Goal: Information Seeking & Learning: Learn about a topic

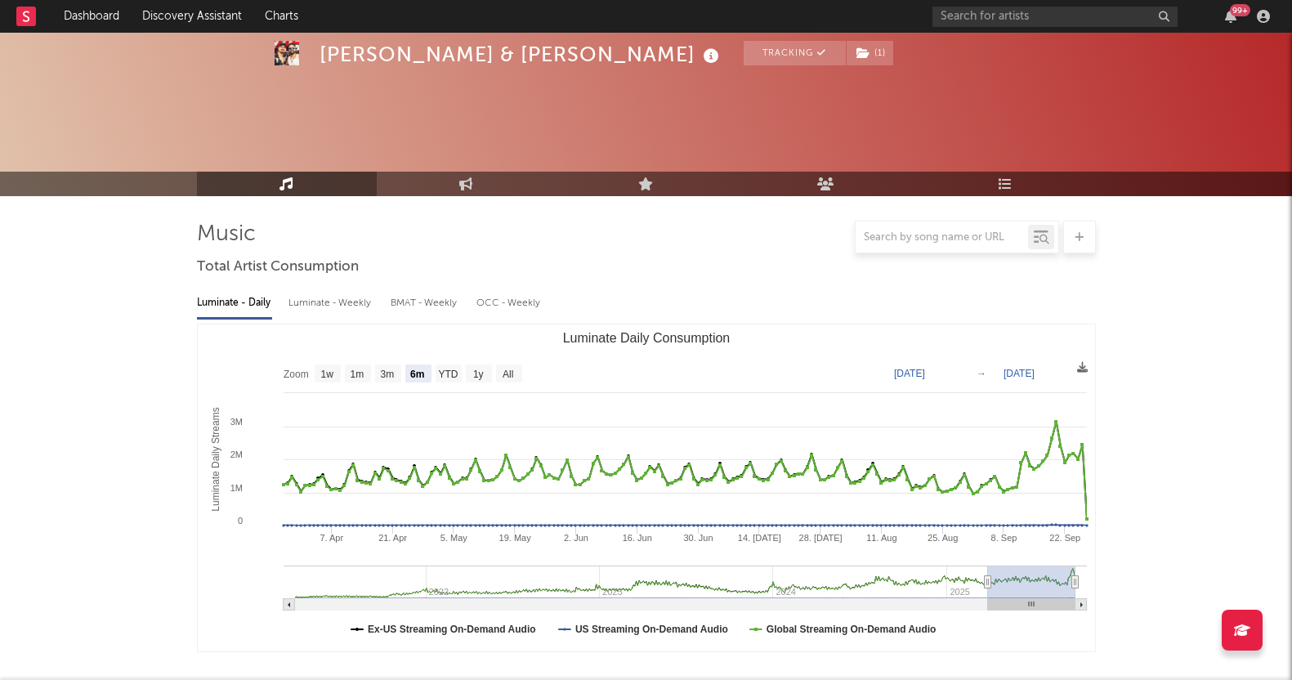
select select "6m"
select select "1w"
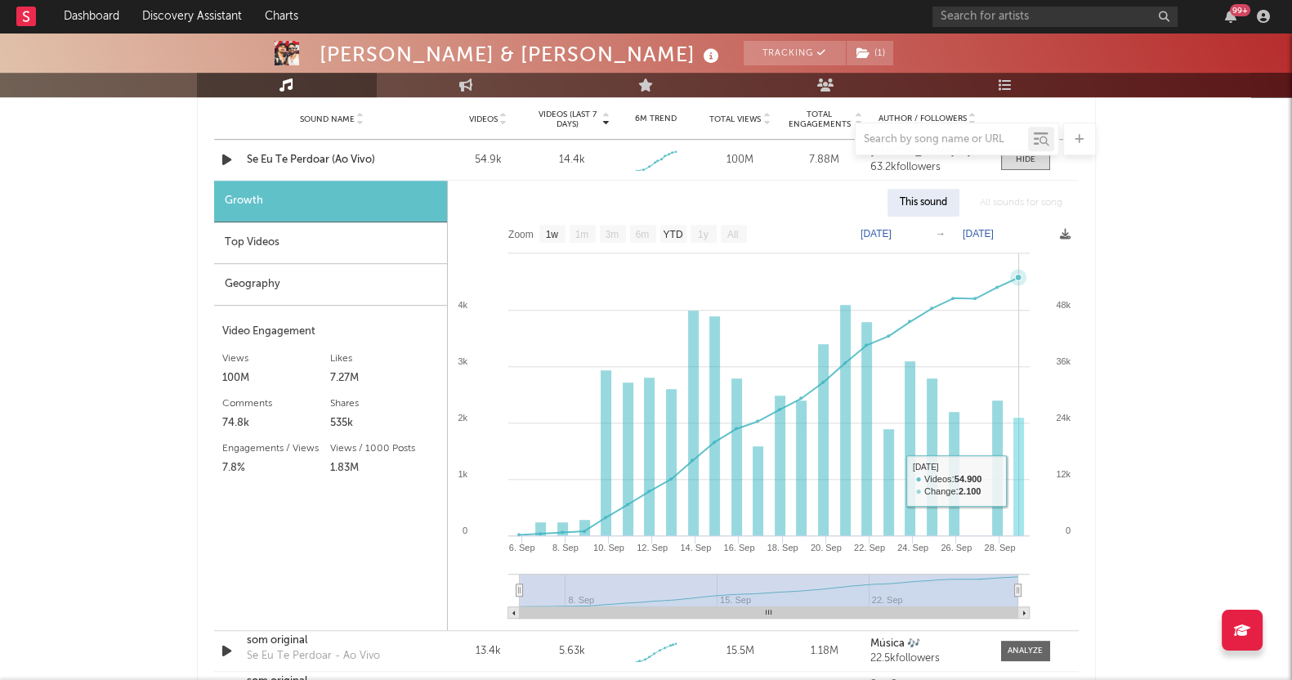
scroll to position [1150, 0]
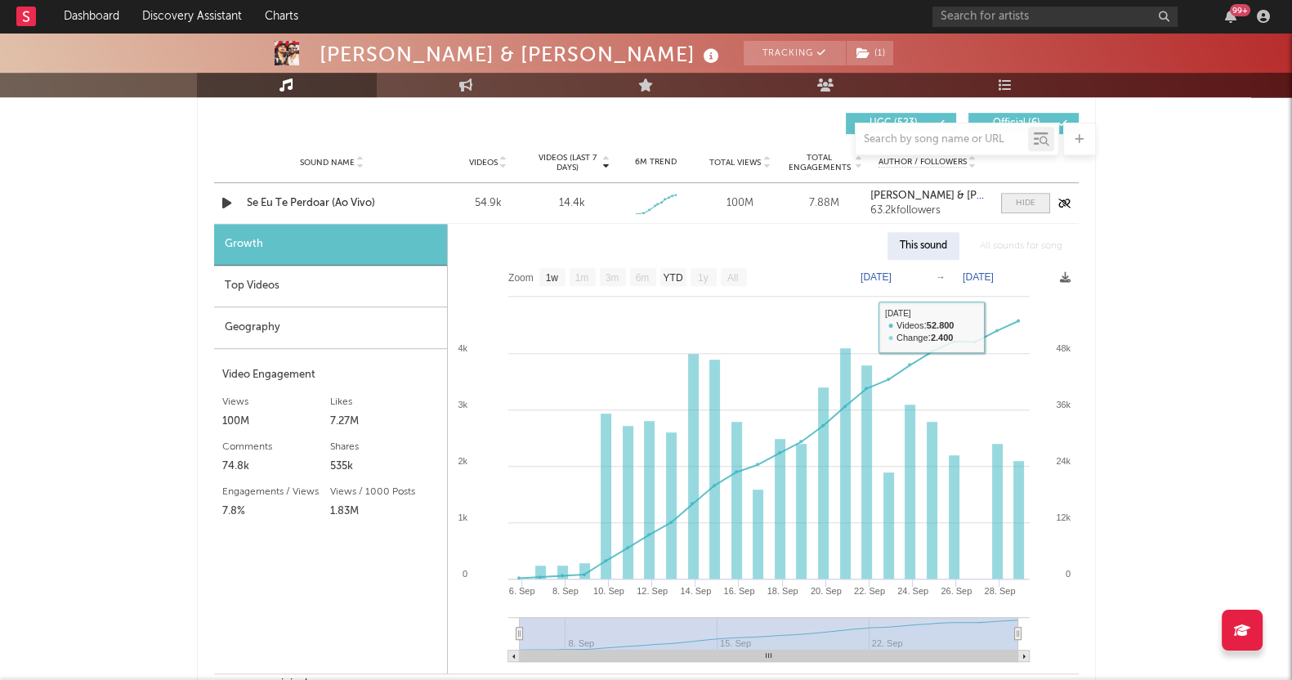
click at [1021, 206] on div at bounding box center [1026, 203] width 20 height 12
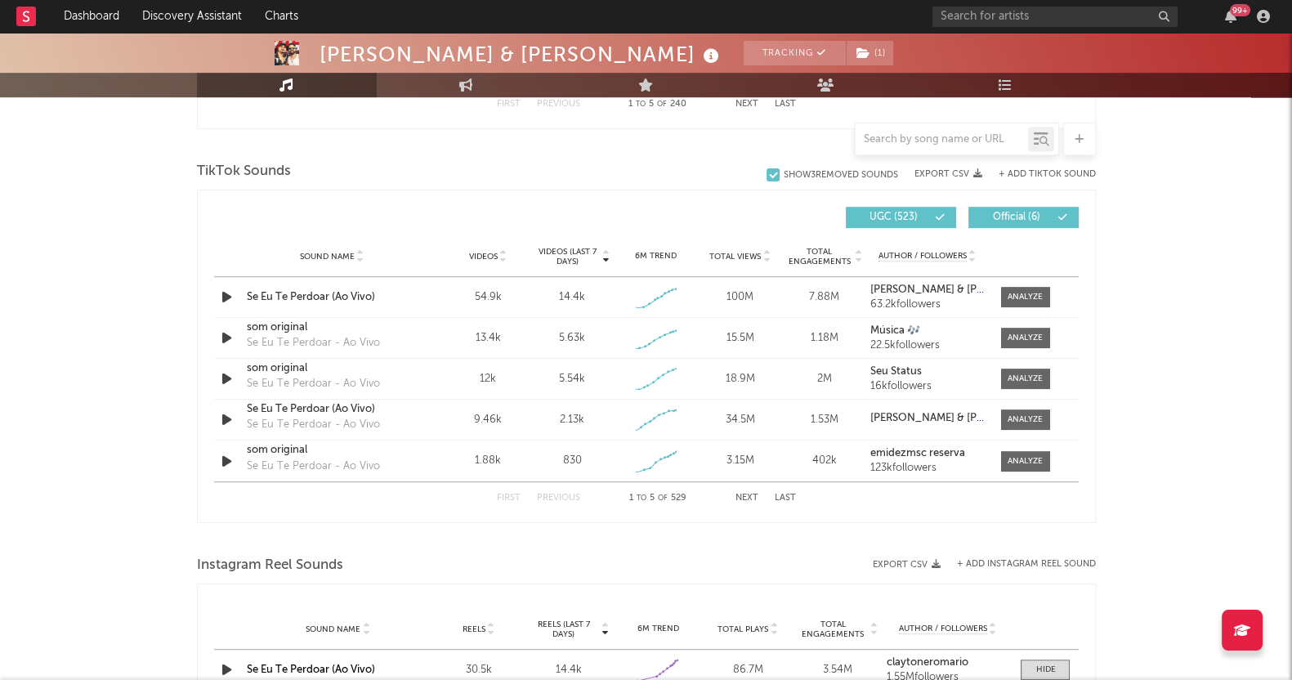
scroll to position [946, 0]
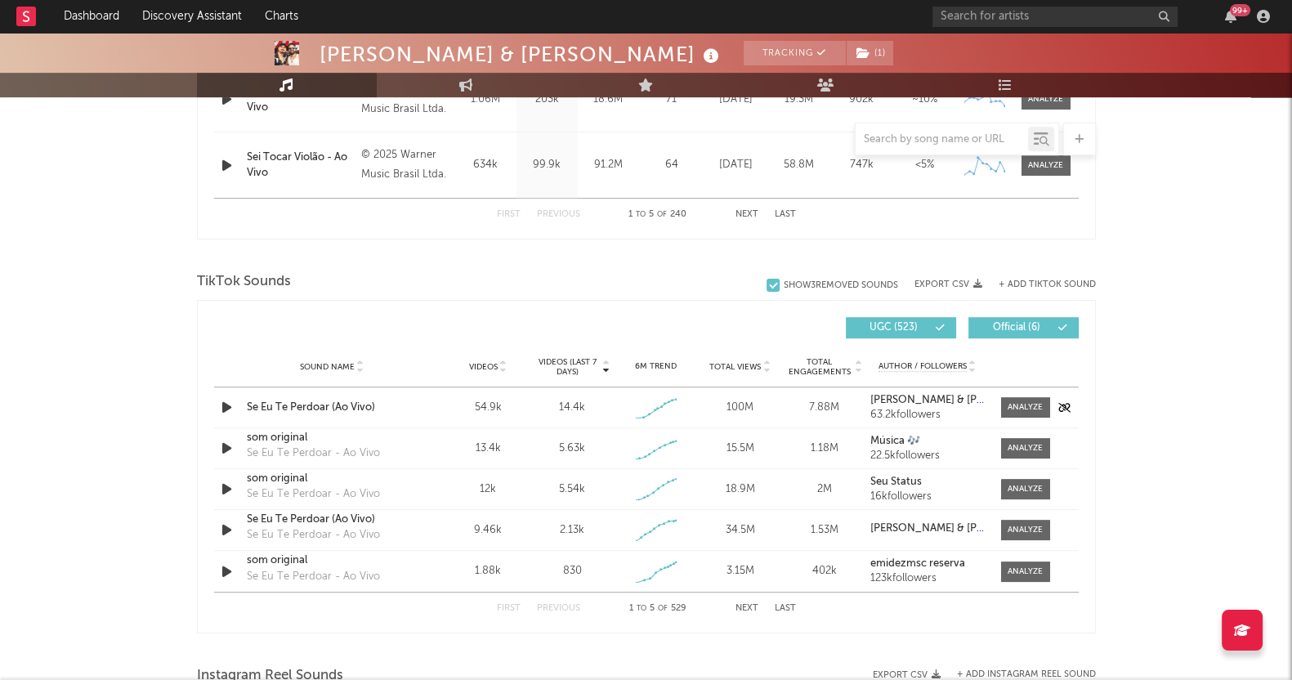
click at [1026, 392] on div "Sound Name Se Eu Te Perdoar (Ao Vivo) Videos 54.9k Videos (last 7 days) 14.4k W…" at bounding box center [646, 407] width 865 height 40
click at [1032, 402] on div at bounding box center [1025, 407] width 35 height 12
select select "1w"
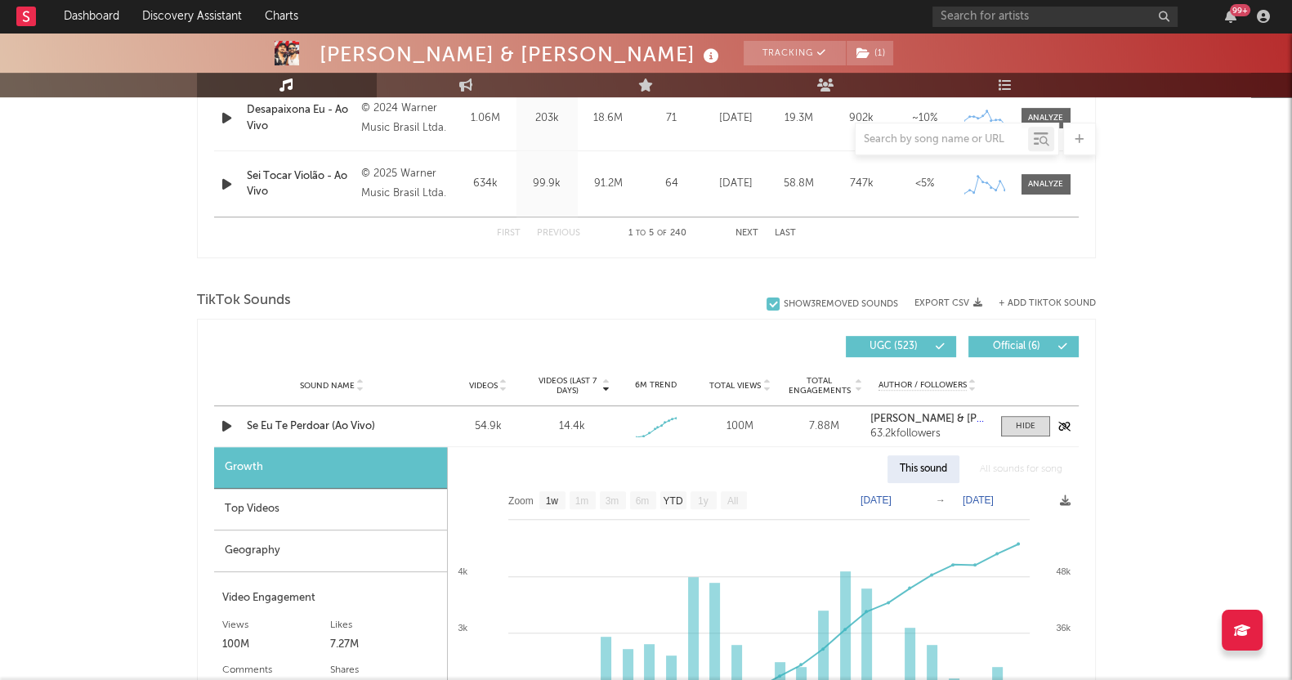
scroll to position [741, 0]
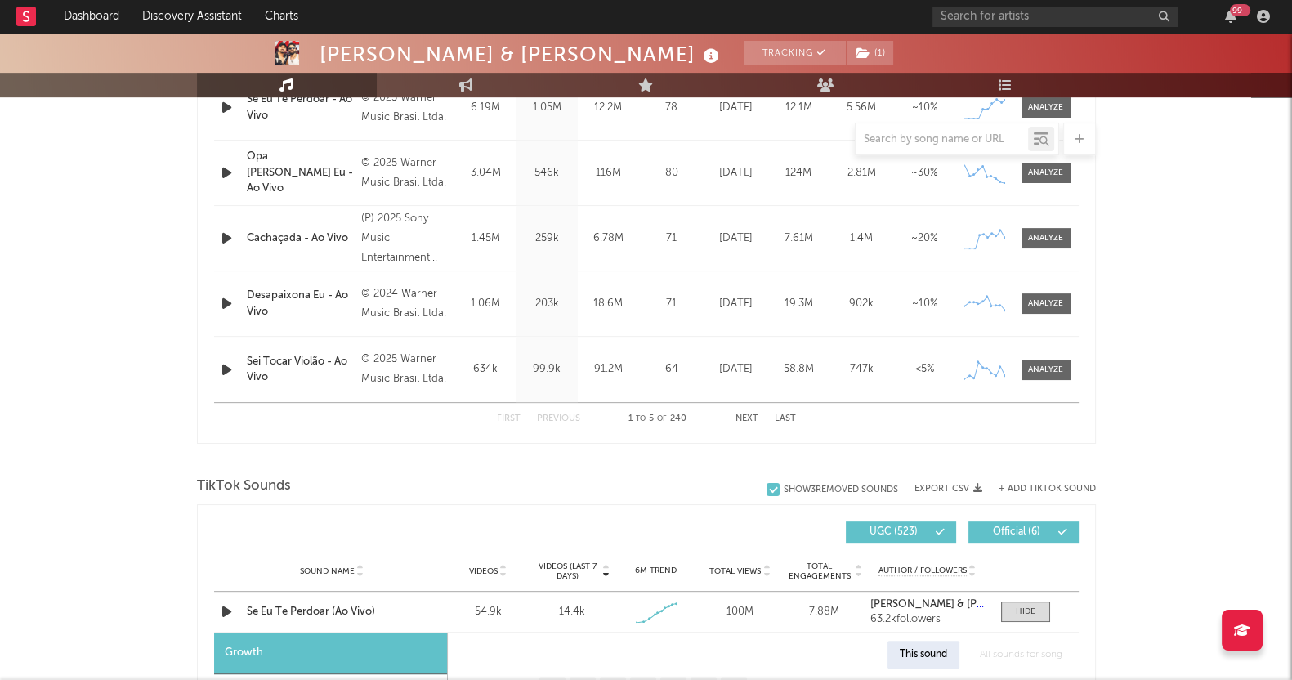
click at [1035, 535] on span "Official ( 6 )" at bounding box center [1016, 532] width 75 height 10
click at [1022, 606] on div at bounding box center [1026, 612] width 20 height 12
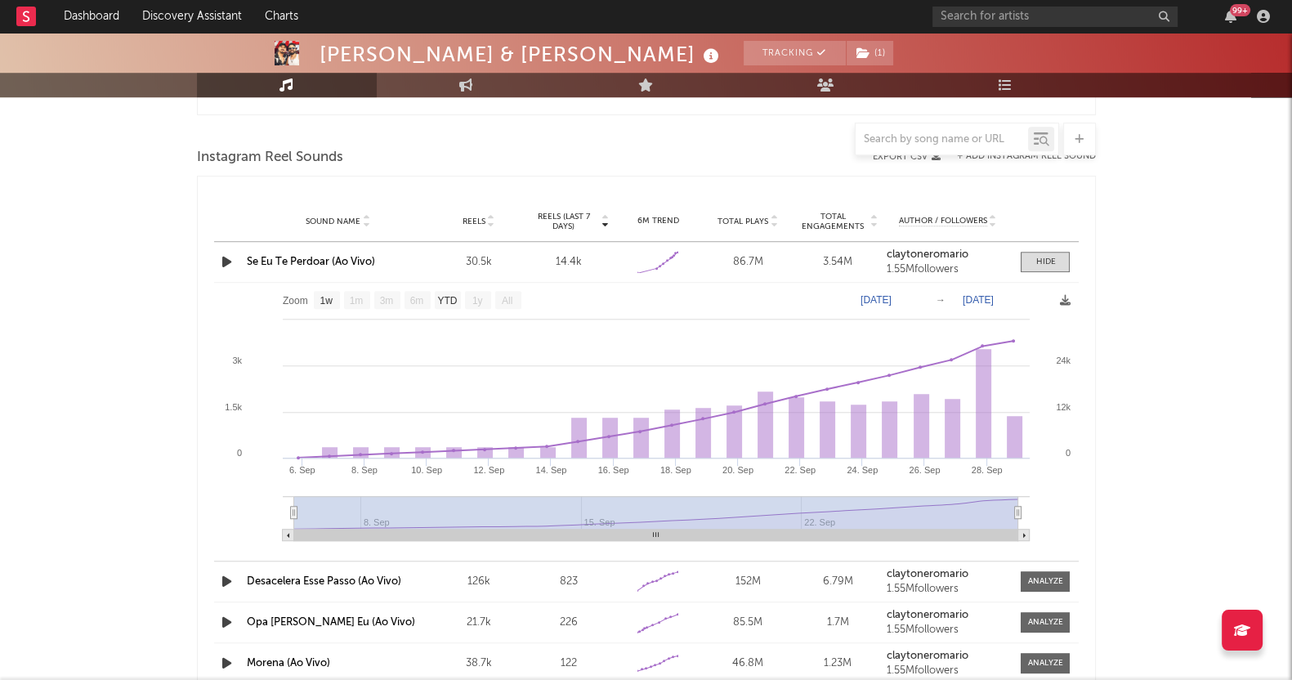
scroll to position [1456, 0]
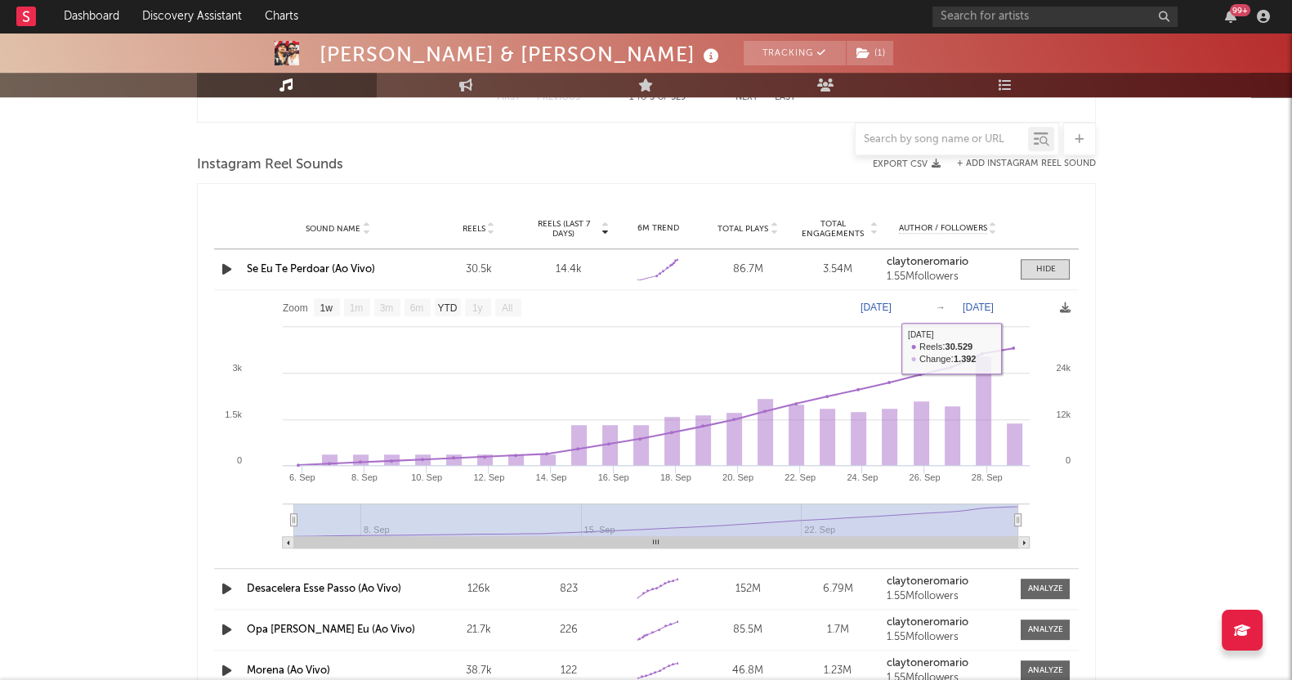
click at [1054, 266] on div at bounding box center [1046, 269] width 20 height 12
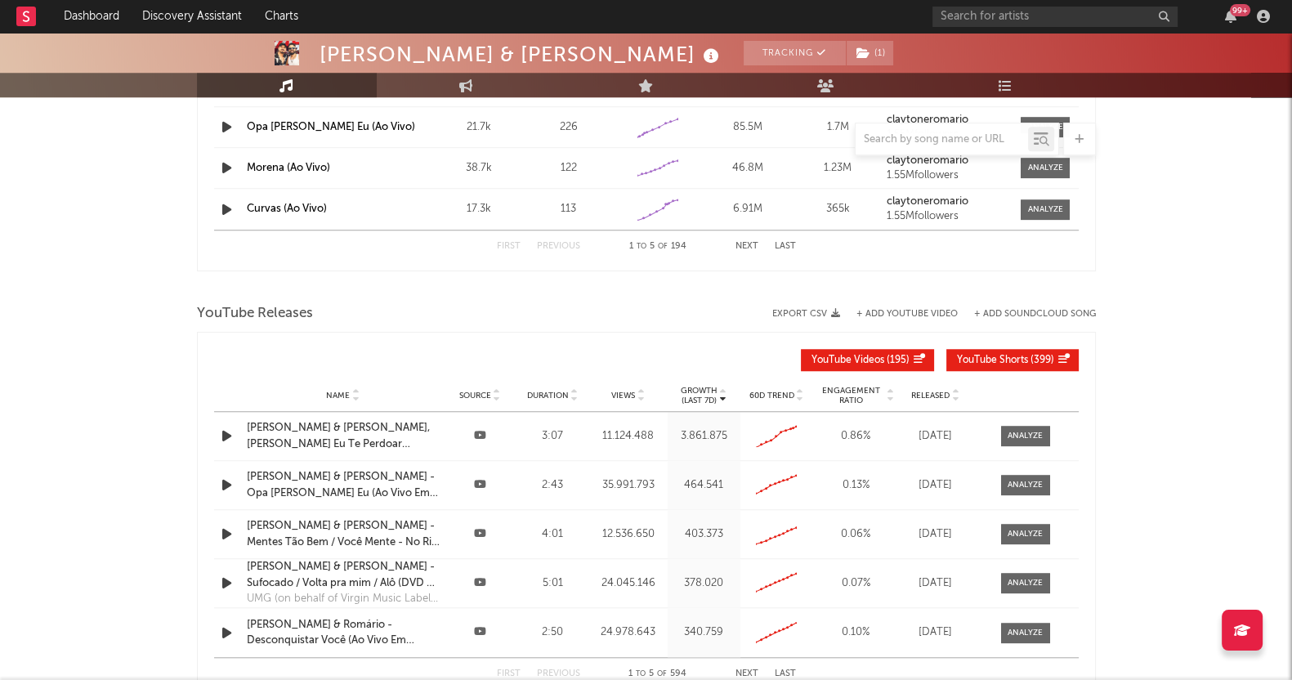
scroll to position [1819, 0]
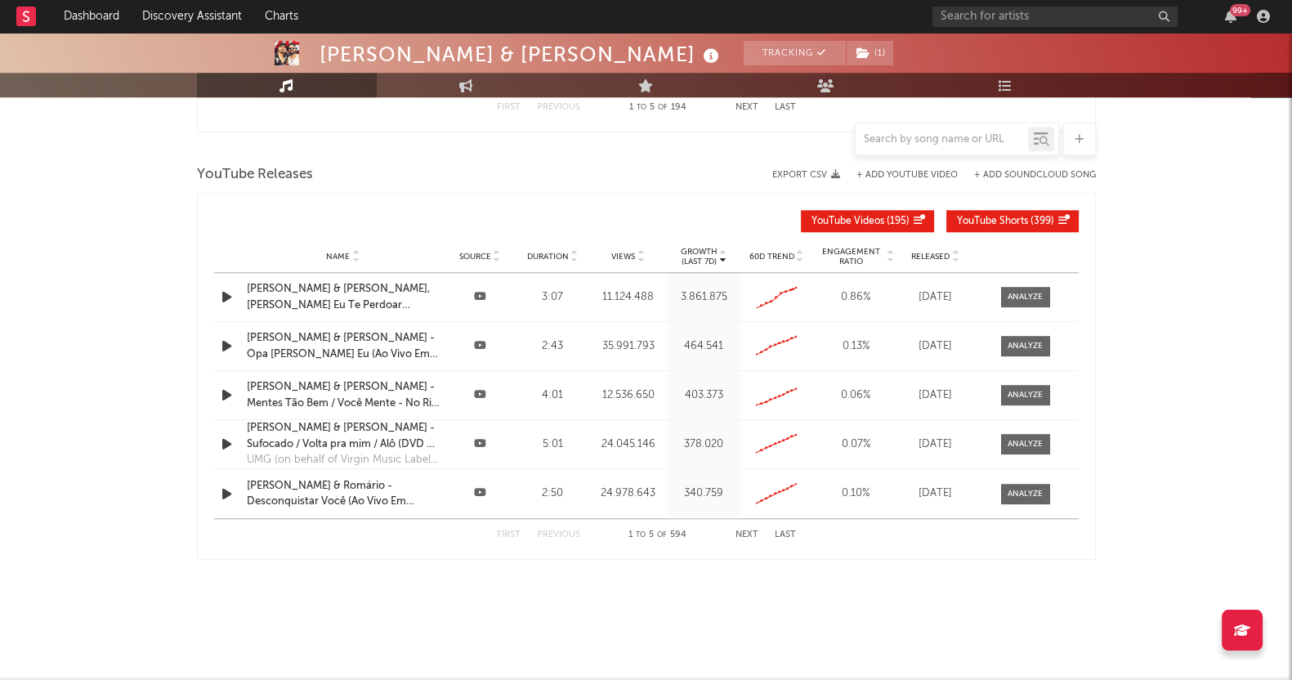
click at [851, 252] on span "Engagement Ratio" at bounding box center [851, 257] width 68 height 20
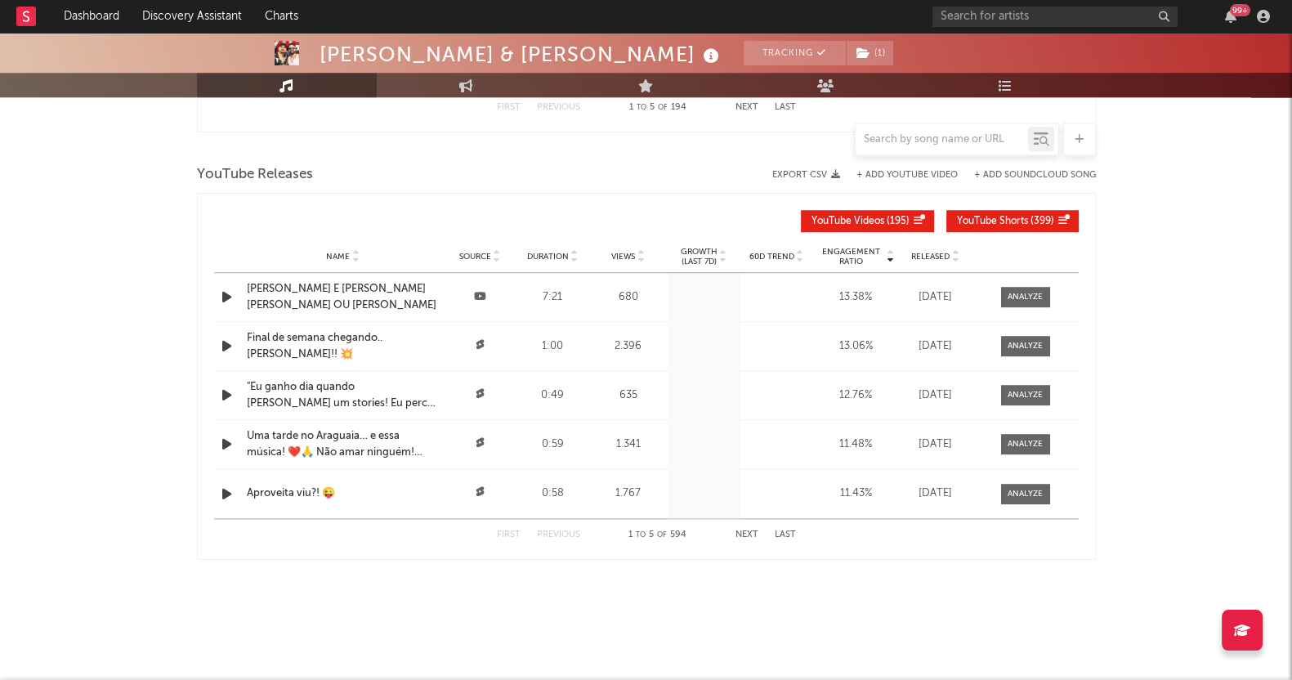
drag, startPoint x: 851, startPoint y: 252, endPoint x: 851, endPoint y: 262, distance: 10.6
click at [851, 257] on span "Engagement Ratio" at bounding box center [851, 257] width 68 height 20
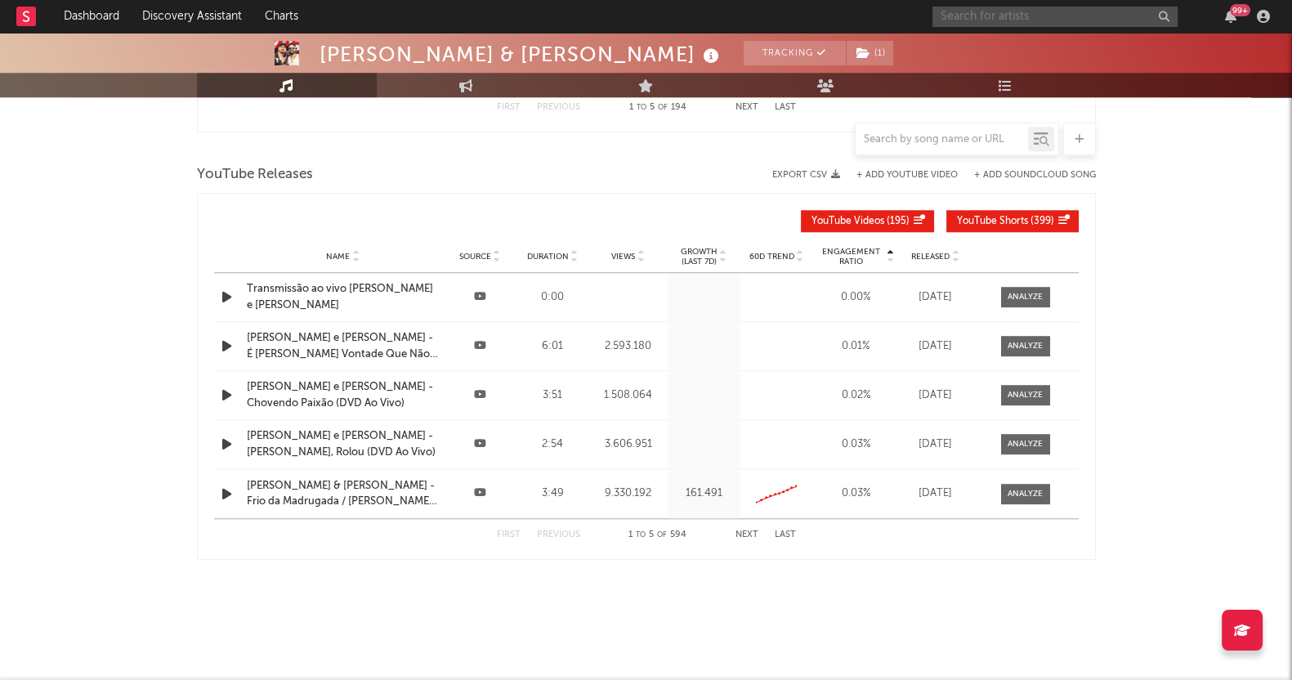
click at [1030, 10] on input "text" at bounding box center [1055, 17] width 245 height 20
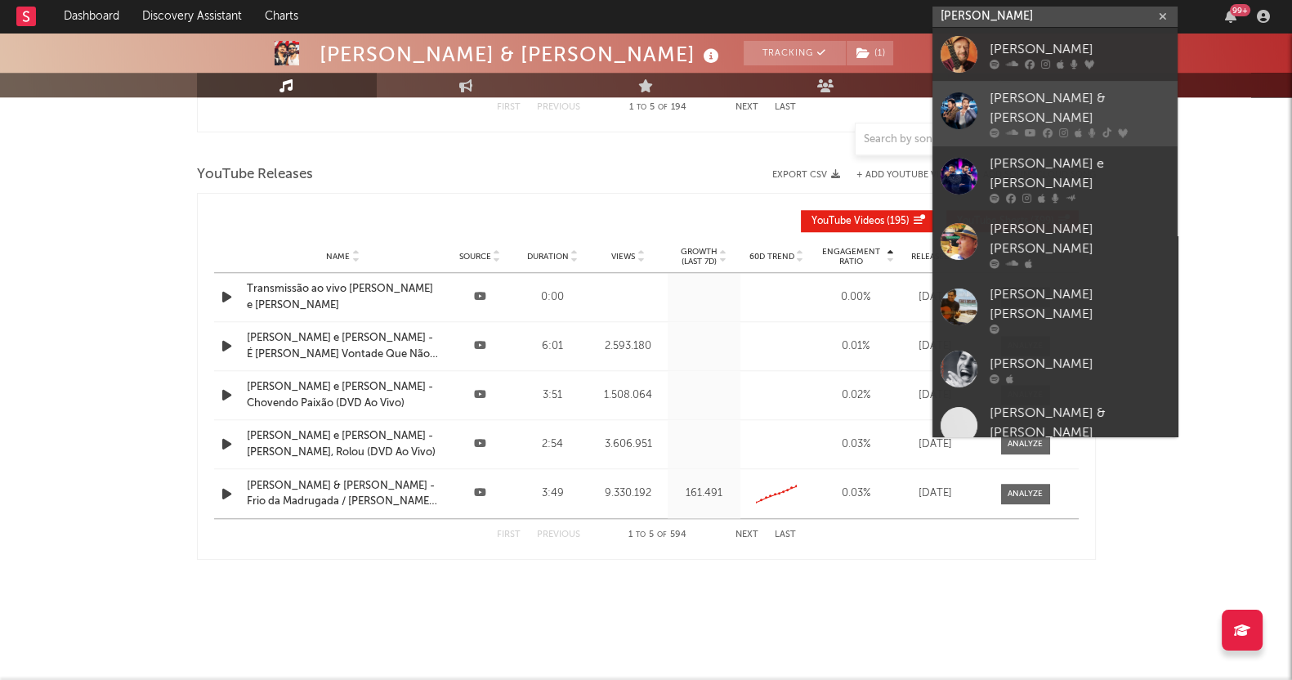
type input "[PERSON_NAME]"
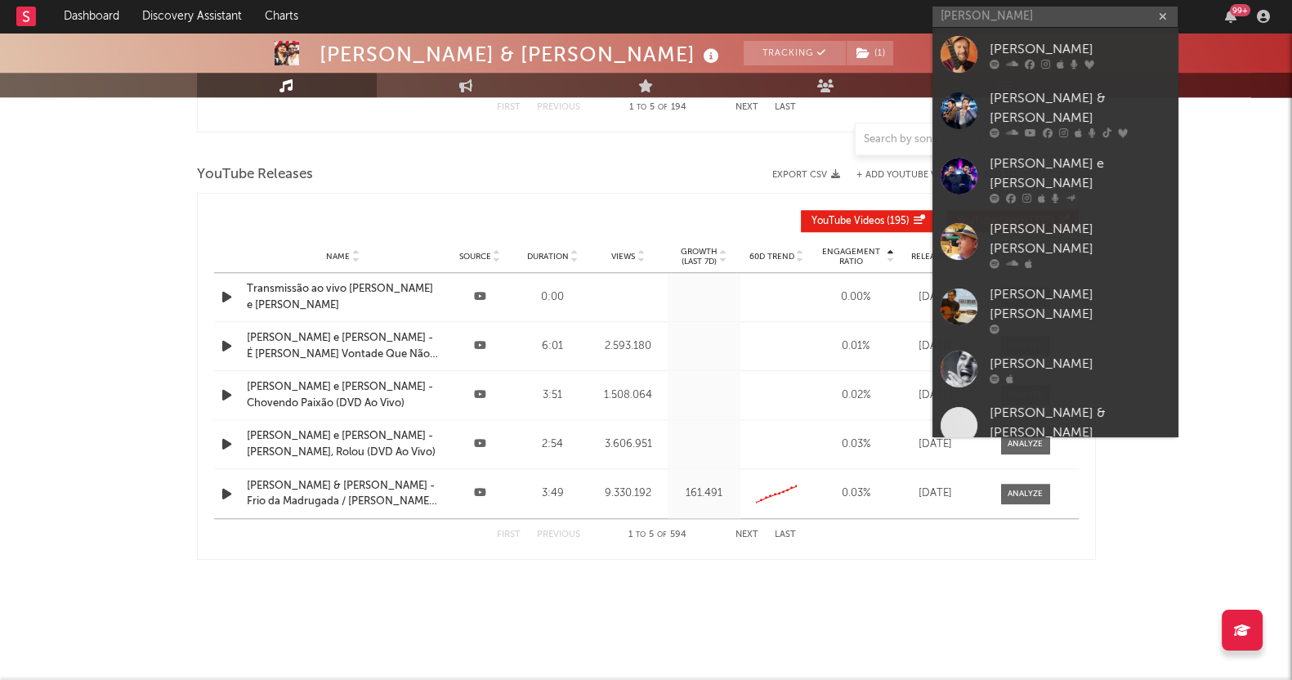
drag, startPoint x: 1050, startPoint y: 115, endPoint x: 1050, endPoint y: 18, distance: 97.3
click at [1050, 128] on icon at bounding box center [1048, 133] width 10 height 10
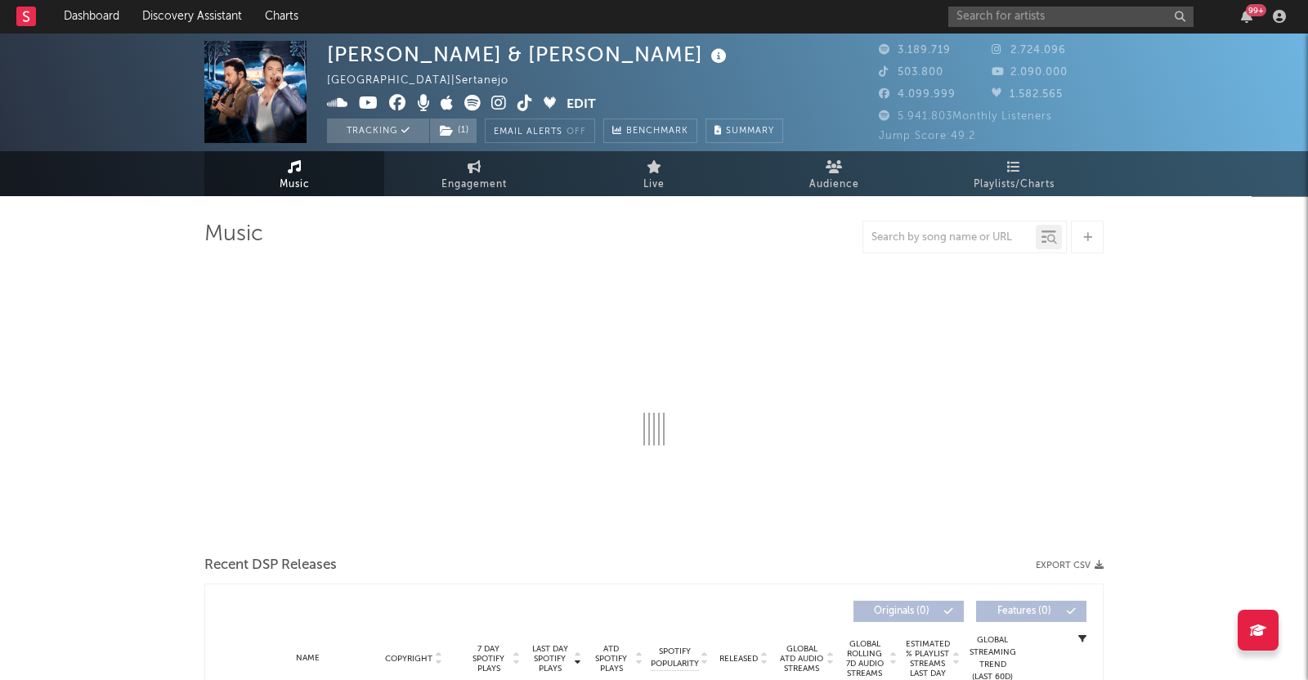
select select "6m"
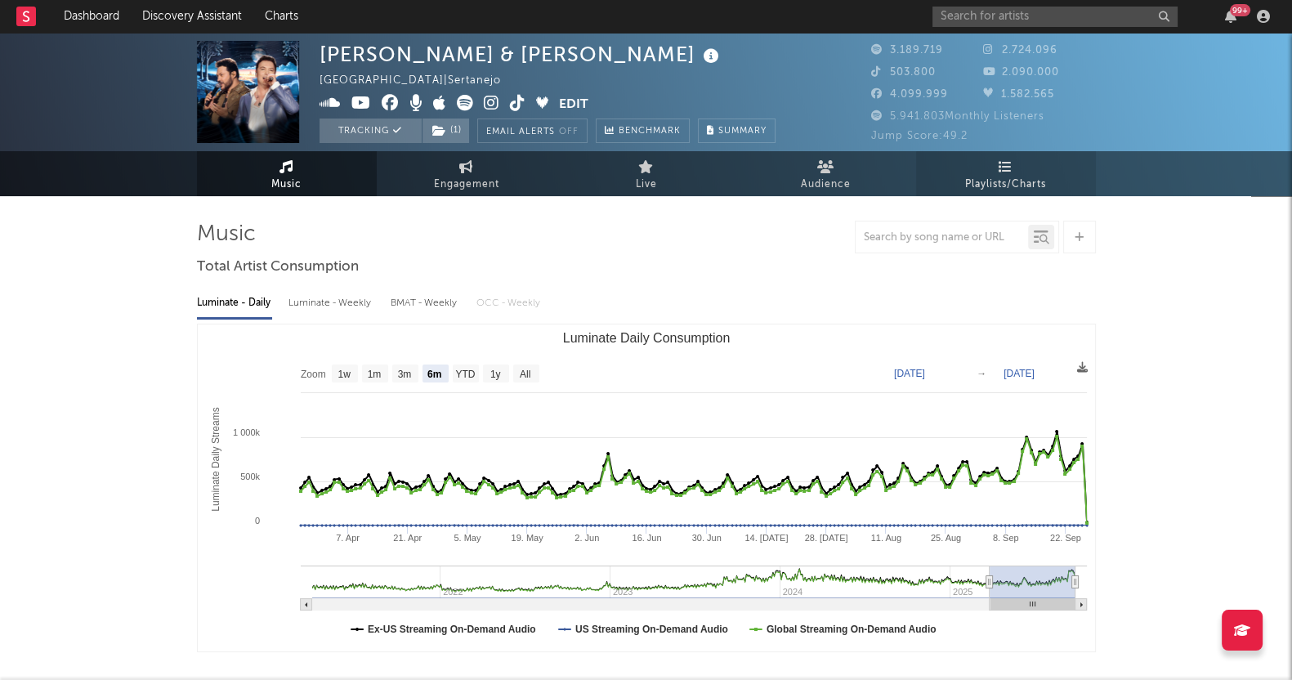
click at [991, 159] on link "Playlists/Charts" at bounding box center [1006, 173] width 180 height 45
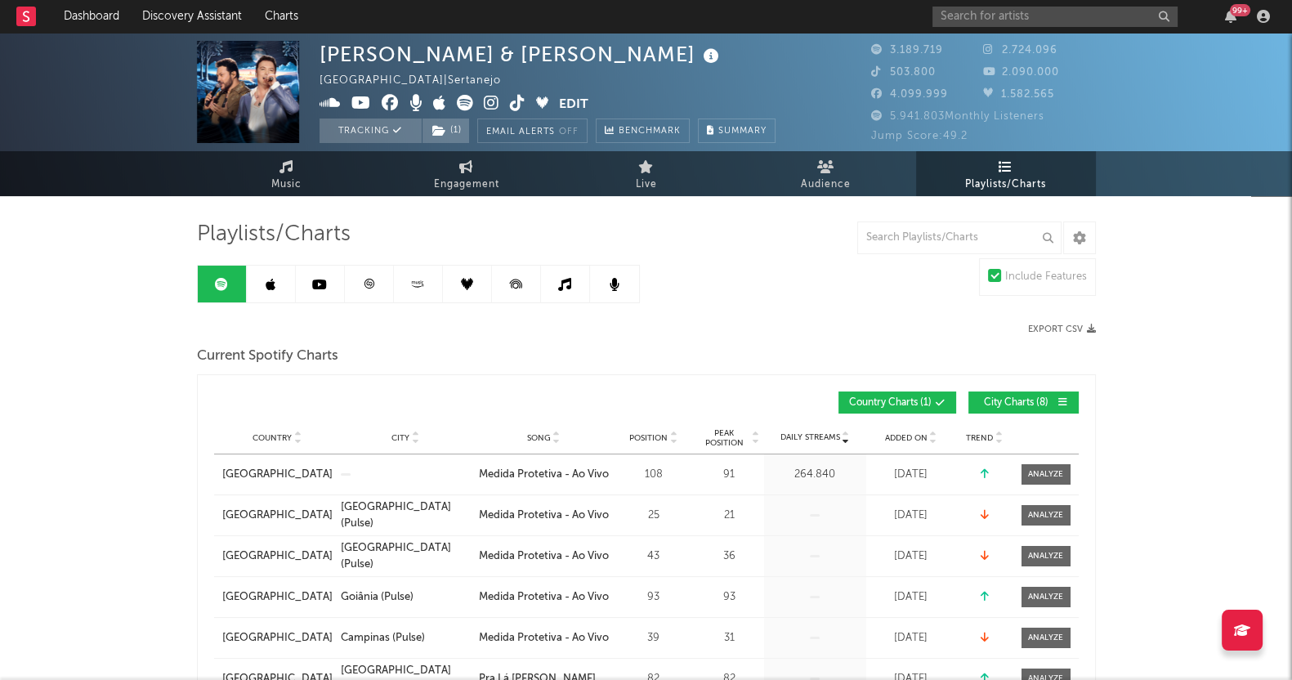
click at [261, 285] on link at bounding box center [271, 284] width 49 height 37
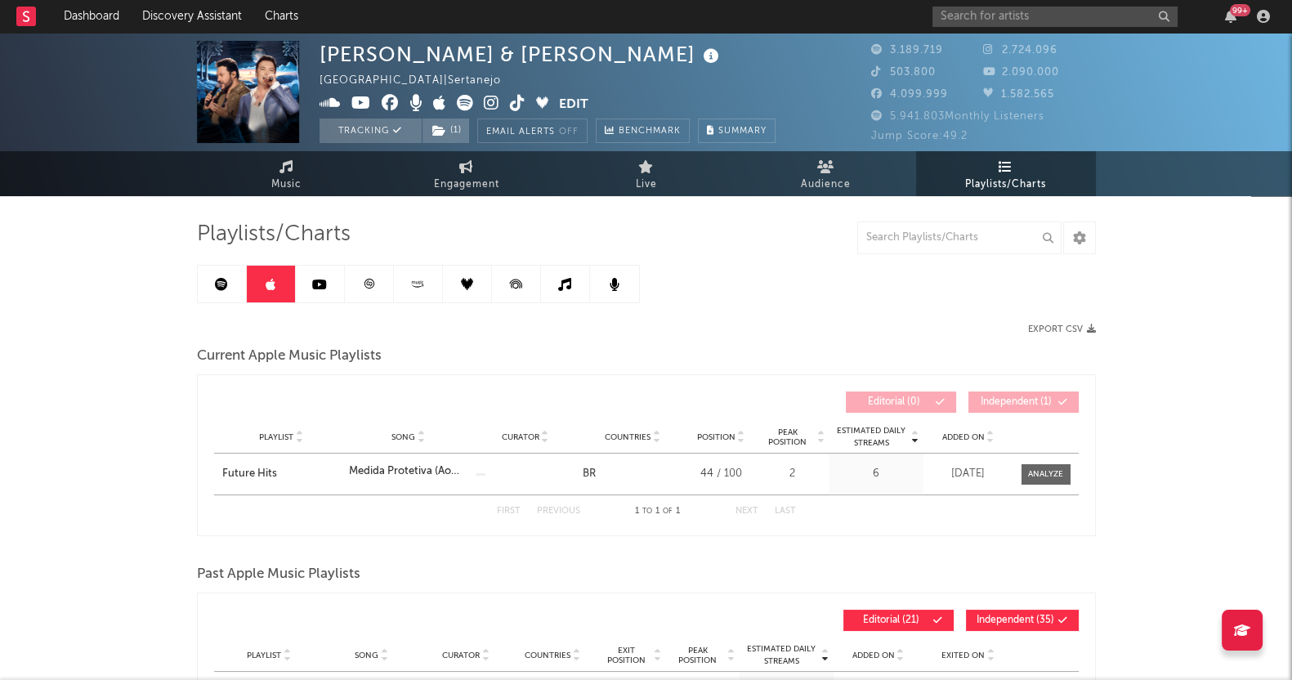
click at [331, 271] on link at bounding box center [320, 284] width 49 height 37
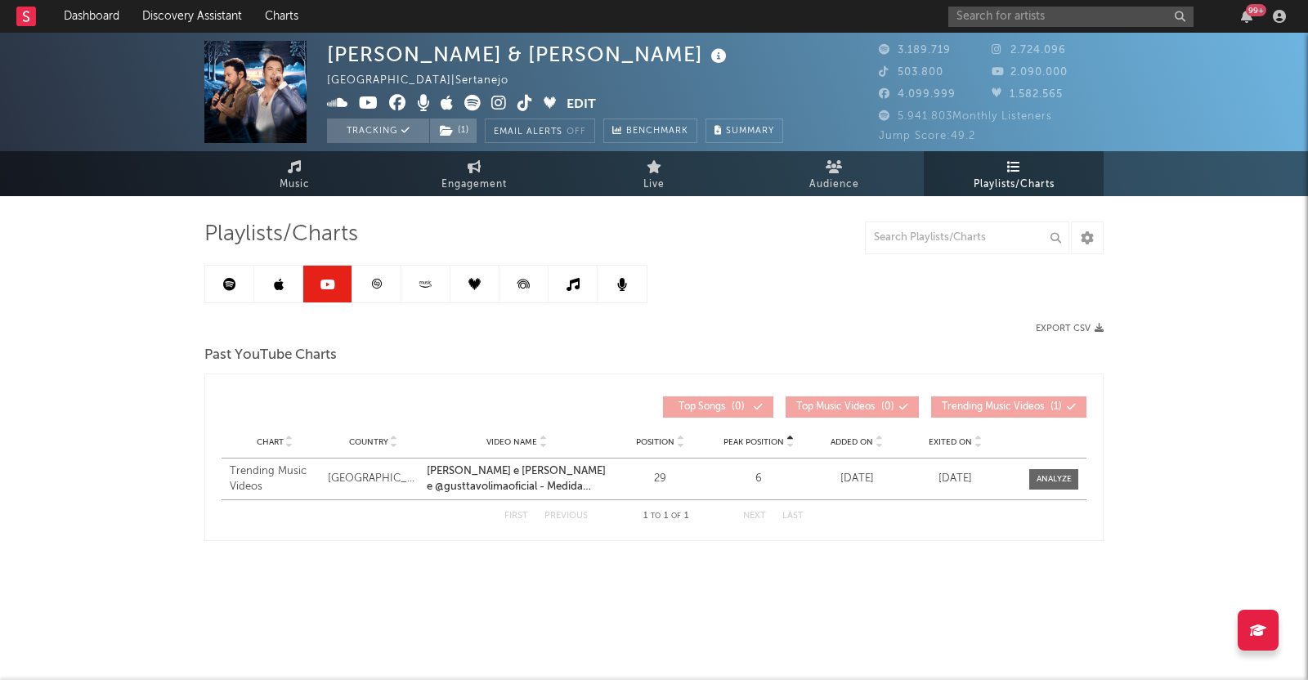
click at [386, 270] on link at bounding box center [376, 284] width 49 height 37
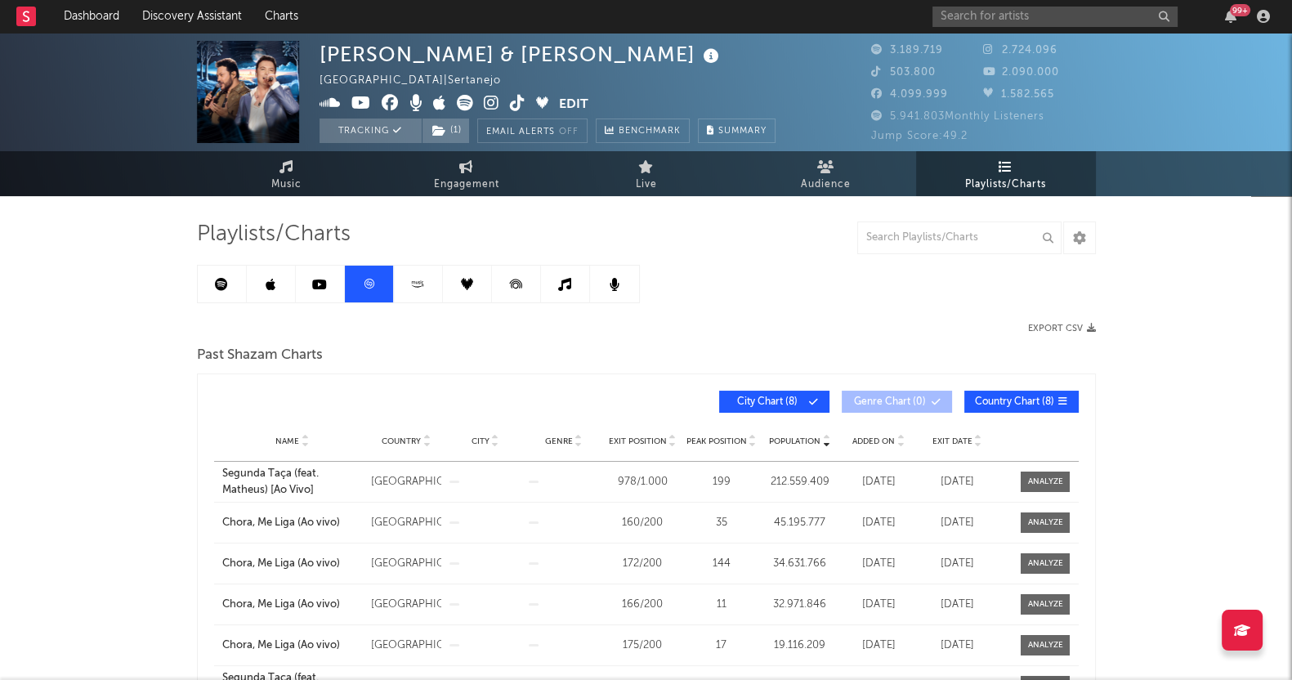
click at [428, 271] on link at bounding box center [418, 284] width 49 height 37
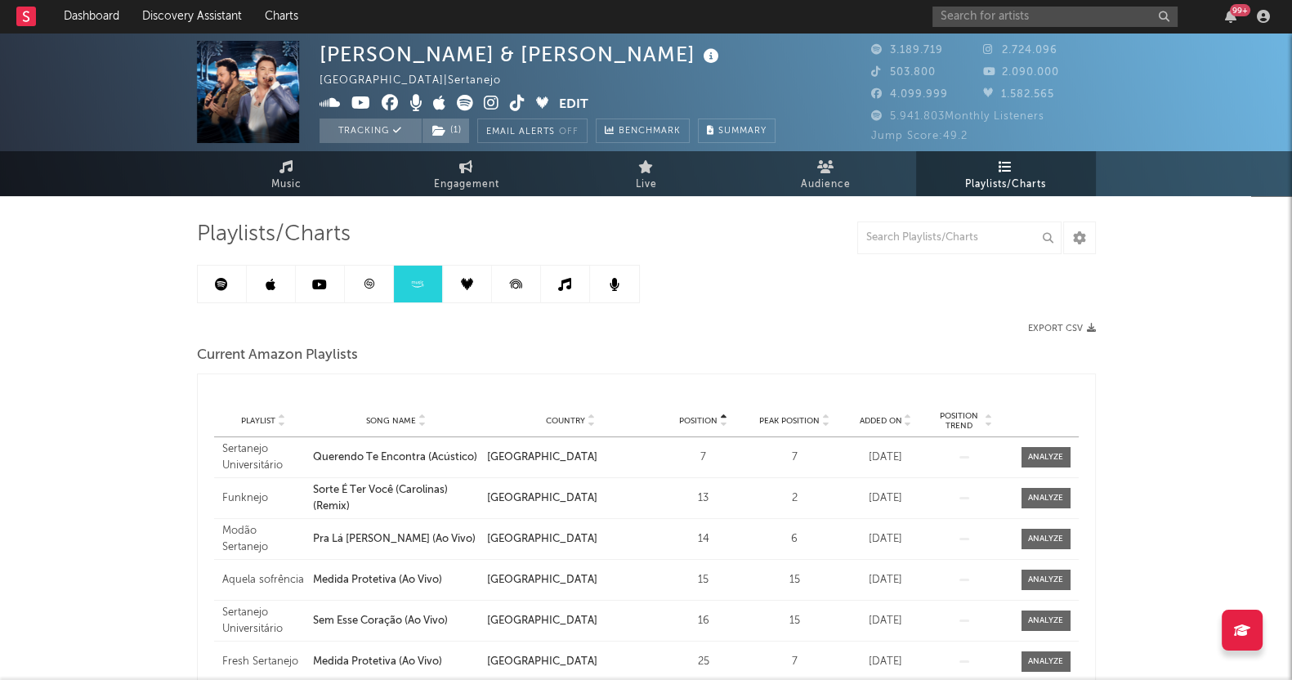
click at [482, 272] on link at bounding box center [467, 284] width 49 height 37
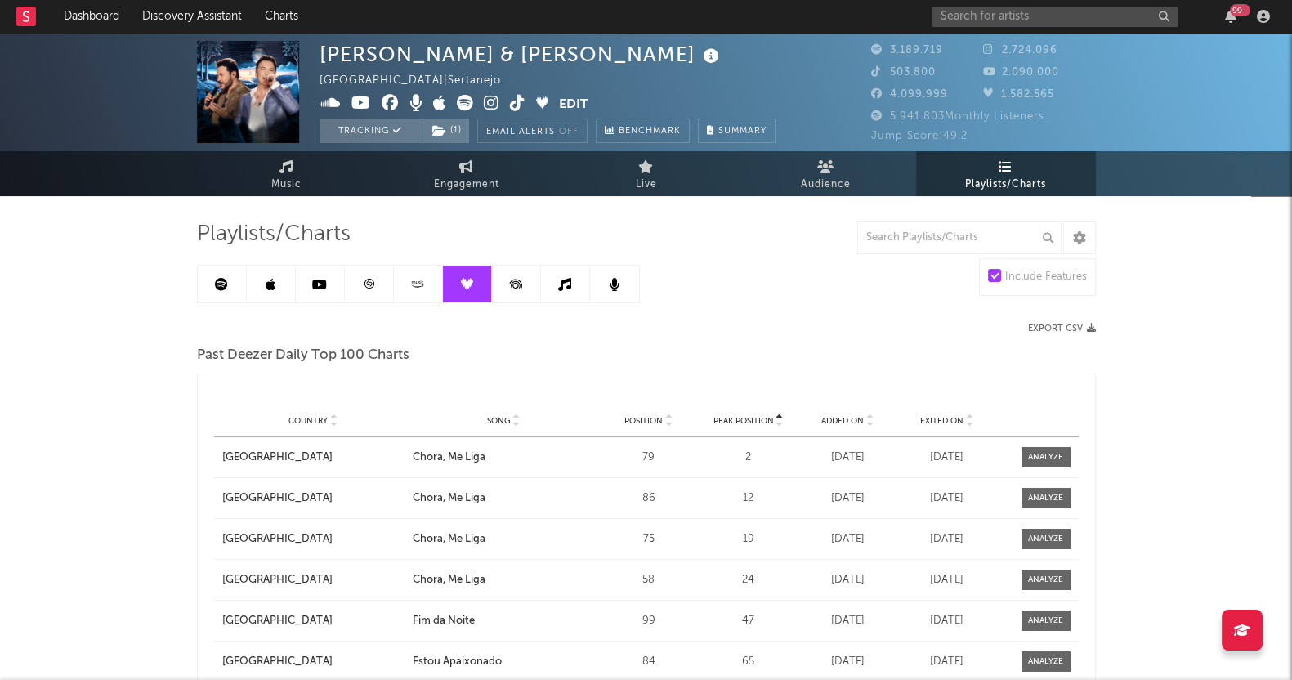
click at [526, 279] on icon at bounding box center [516, 284] width 37 height 37
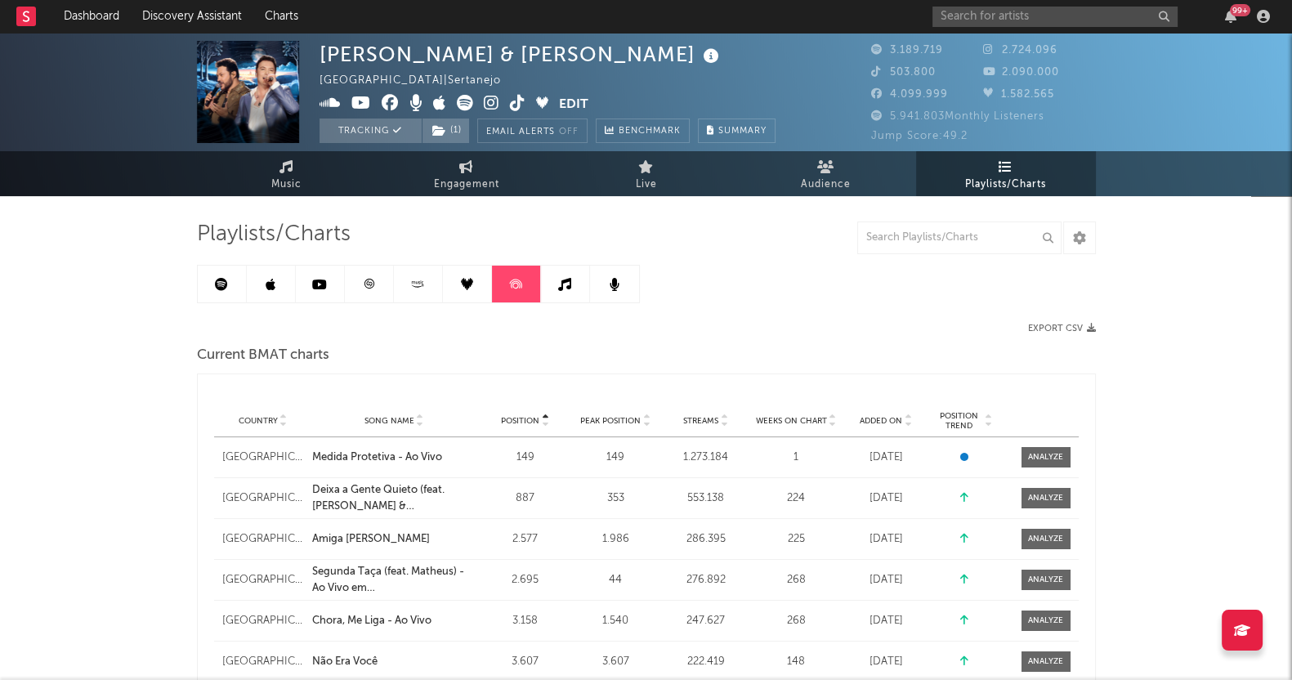
click at [569, 282] on icon at bounding box center [564, 284] width 13 height 13
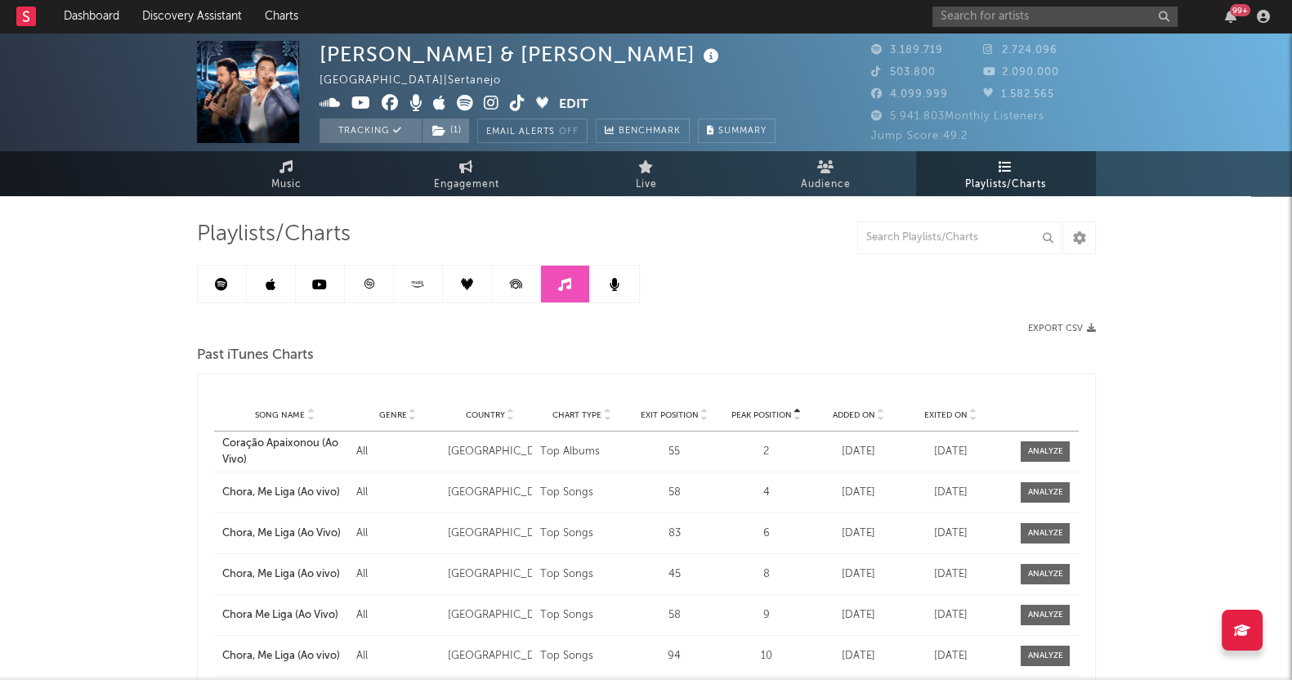
click at [597, 280] on link at bounding box center [614, 284] width 49 height 37
